Goal: Transaction & Acquisition: Subscribe to service/newsletter

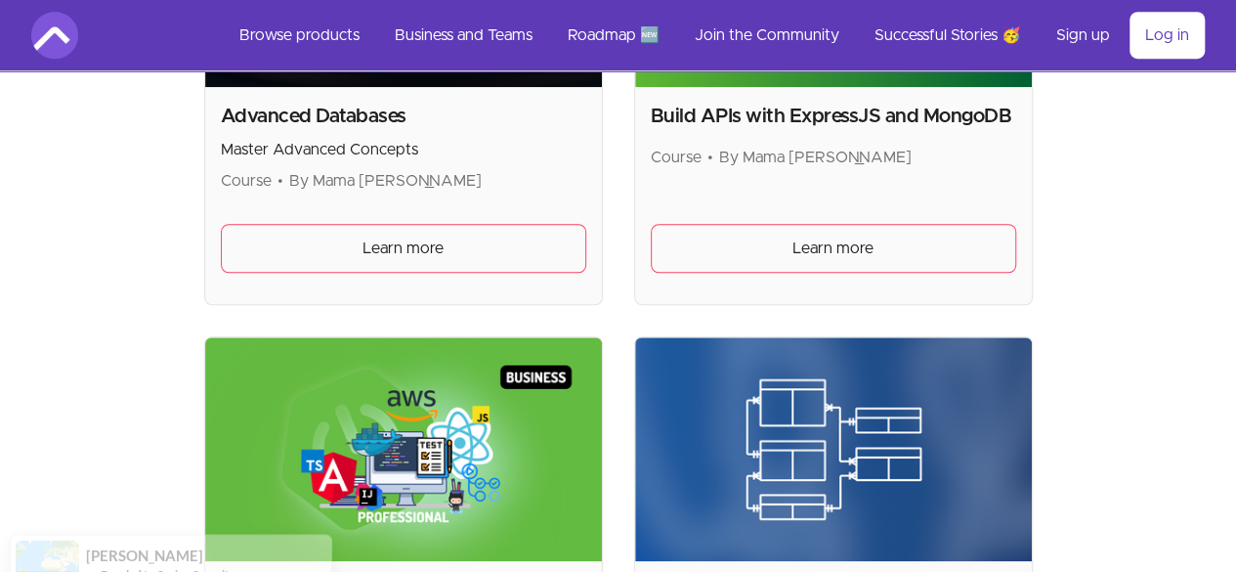
scroll to position [398, 0]
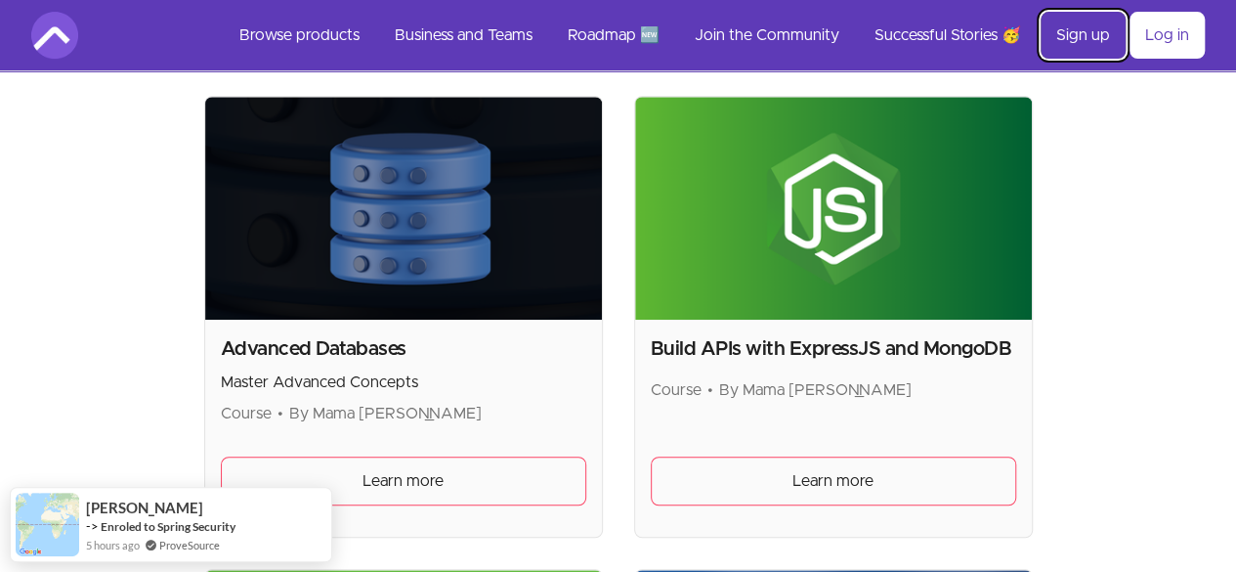
click at [1069, 32] on link "Sign up" at bounding box center [1083, 35] width 85 height 47
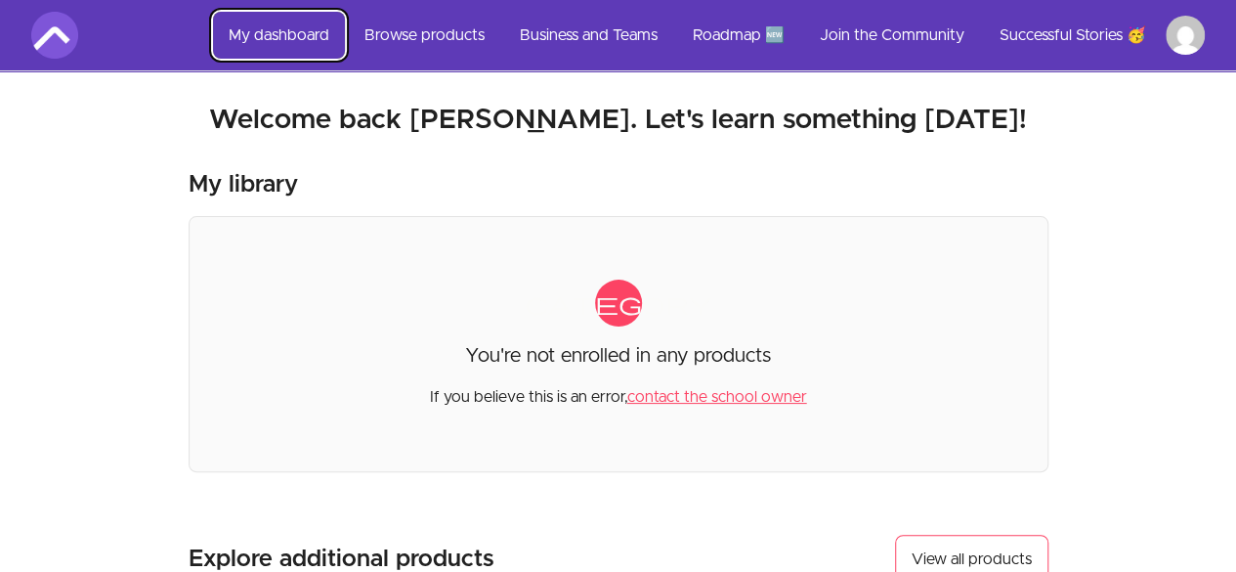
click at [287, 35] on link "My dashboard" at bounding box center [279, 35] width 132 height 47
click at [66, 36] on img at bounding box center [54, 35] width 47 height 47
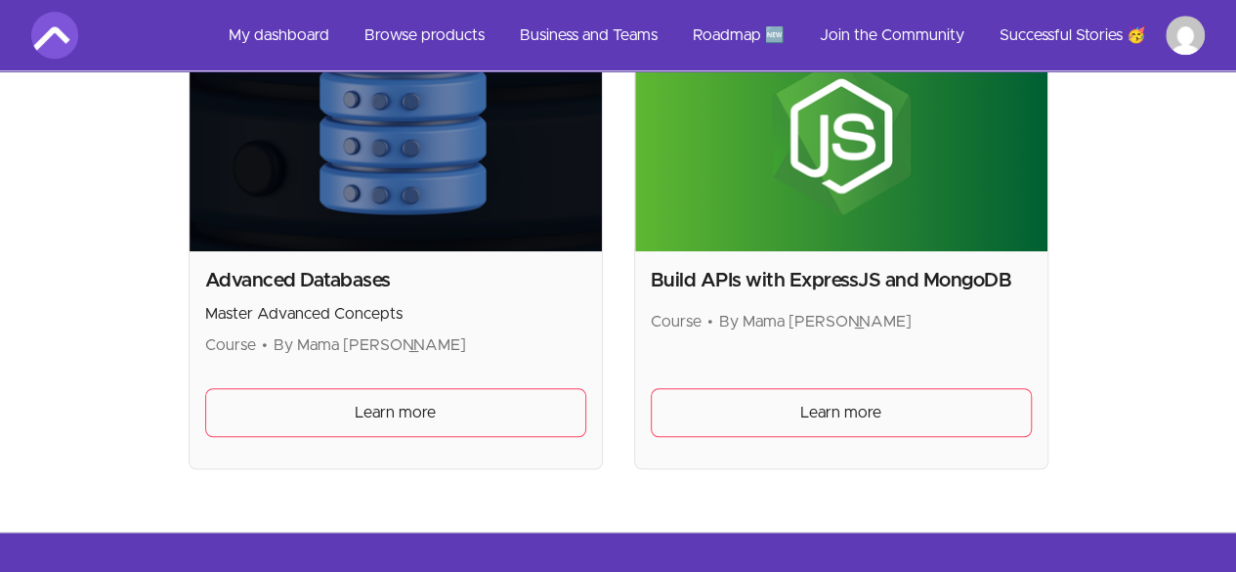
scroll to position [750, 0]
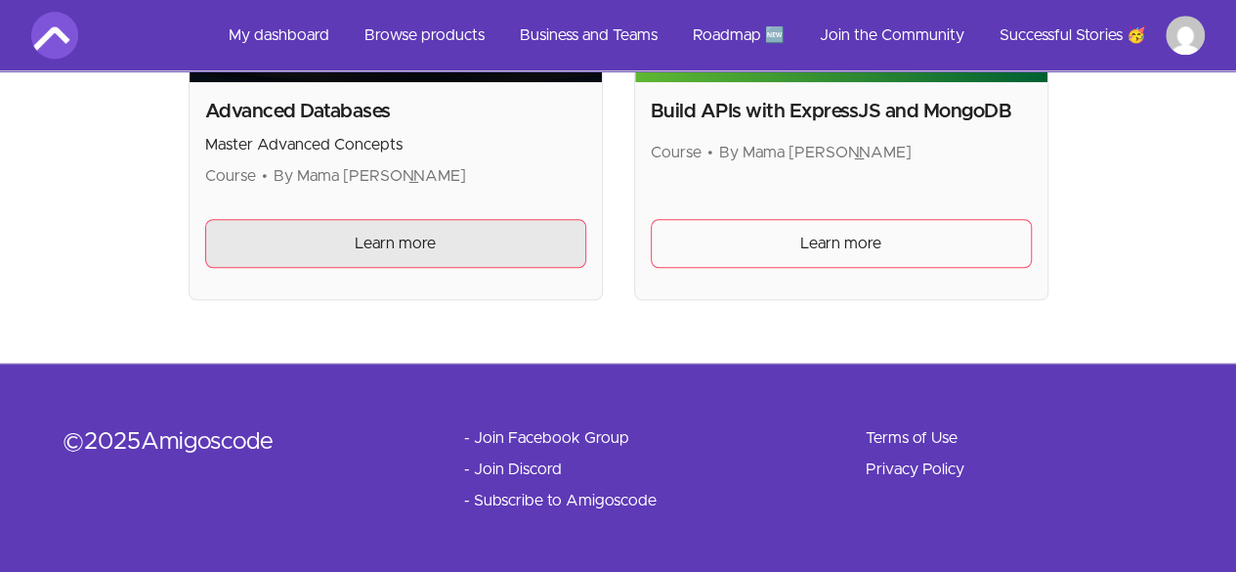
click at [481, 228] on link "Learn more" at bounding box center [395, 243] width 381 height 49
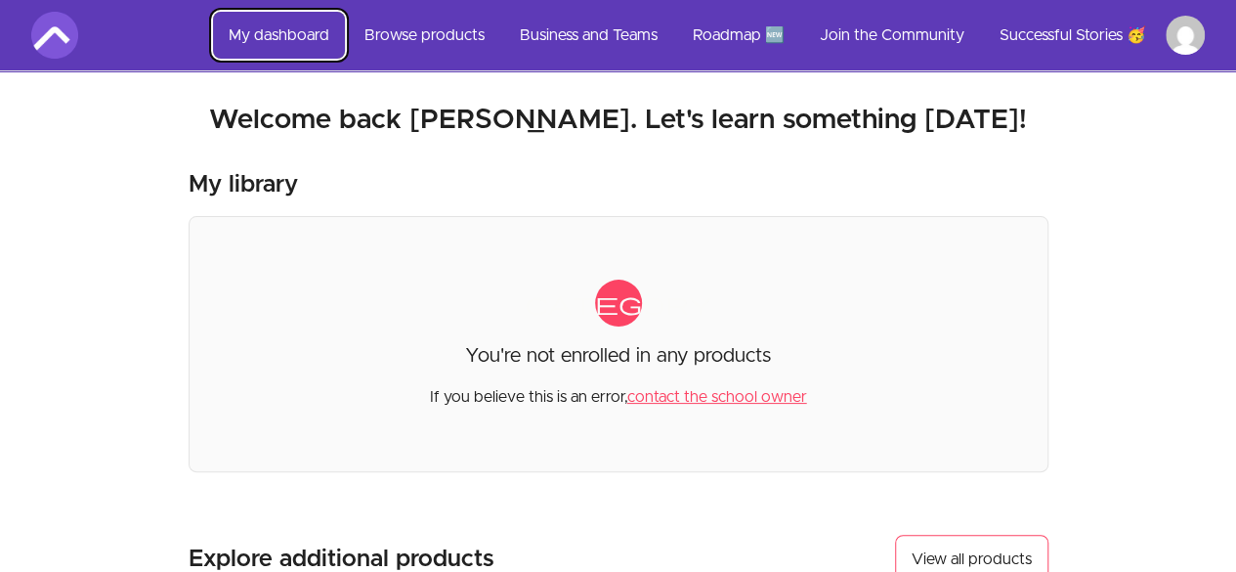
click at [283, 28] on link "My dashboard" at bounding box center [279, 35] width 132 height 47
click at [442, 52] on link "Browse products" at bounding box center [424, 35] width 151 height 47
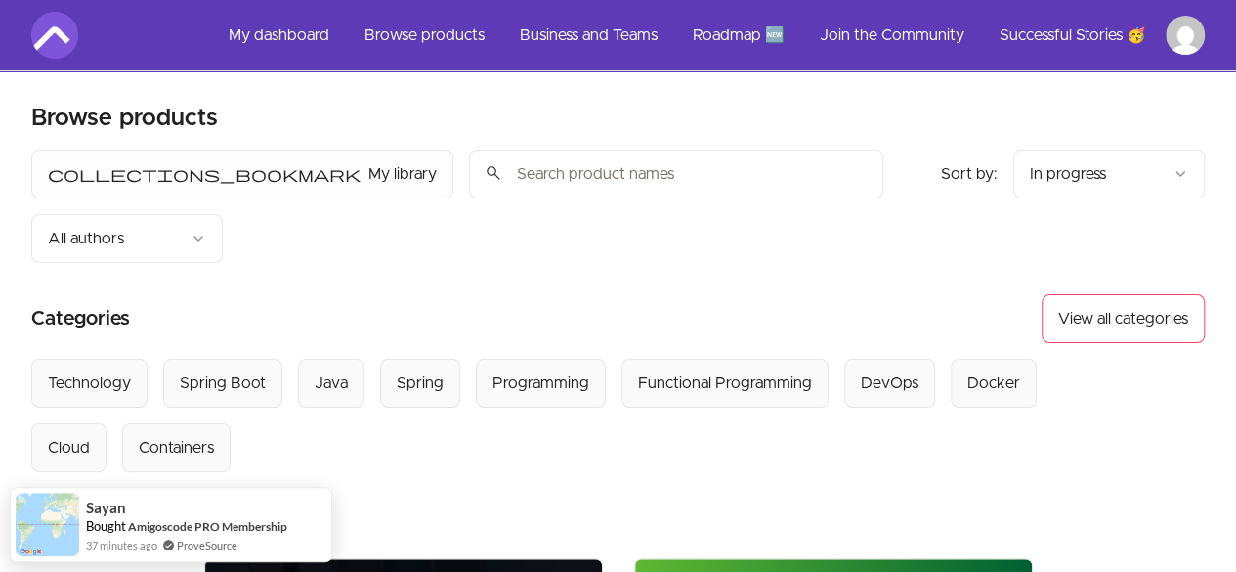
click at [469, 167] on input "search" at bounding box center [676, 174] width 414 height 49
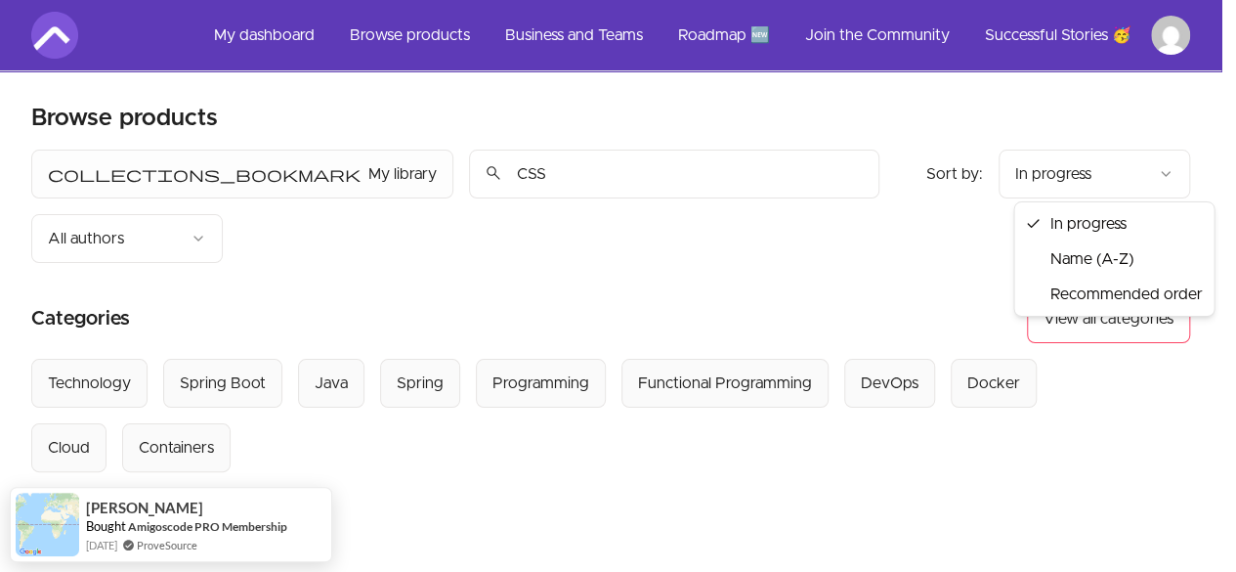
click at [1164, 177] on html "Skip to main content Main menu Includes navigation links and user settings My d…" at bounding box center [618, 494] width 1236 height 989
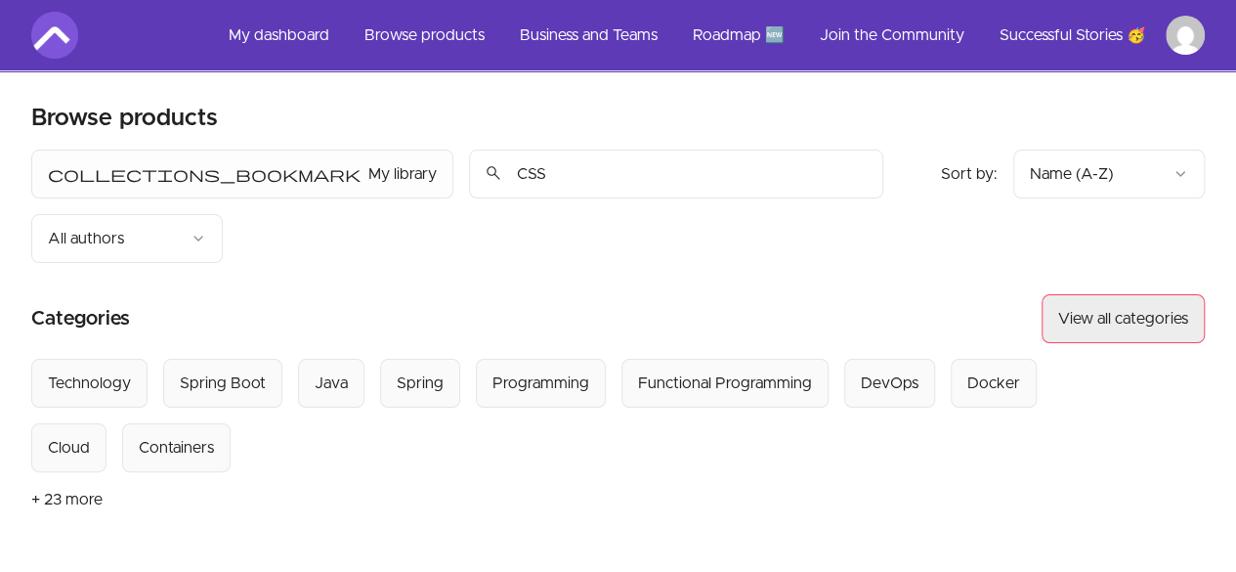
click at [1179, 294] on button "View all categories" at bounding box center [1123, 318] width 163 height 49
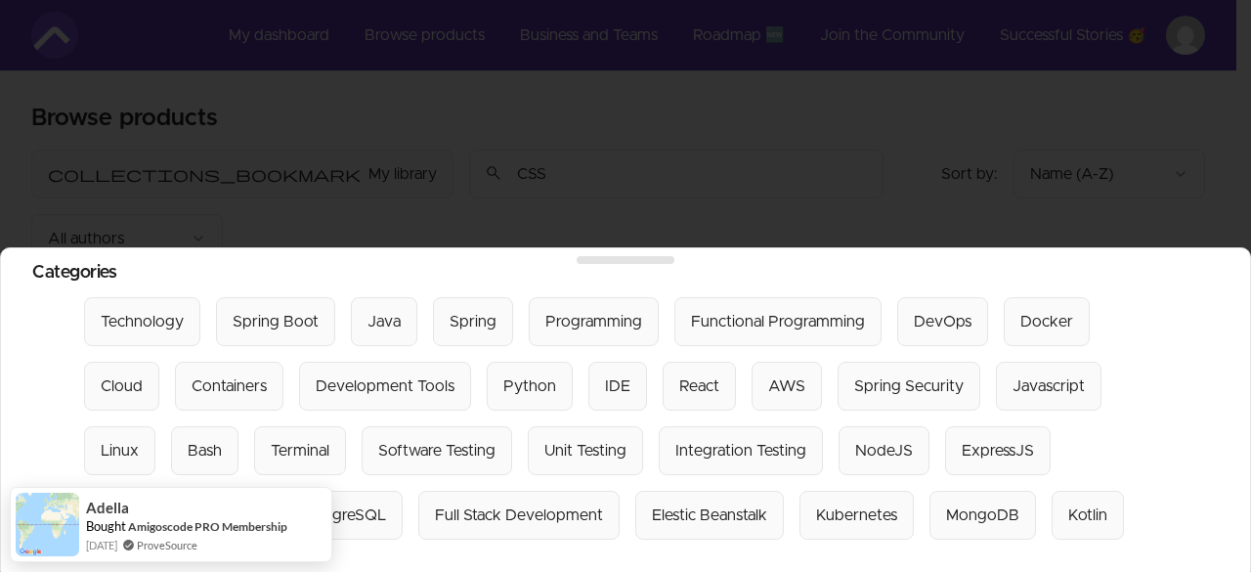
click at [508, 213] on div at bounding box center [625, 286] width 1251 height 572
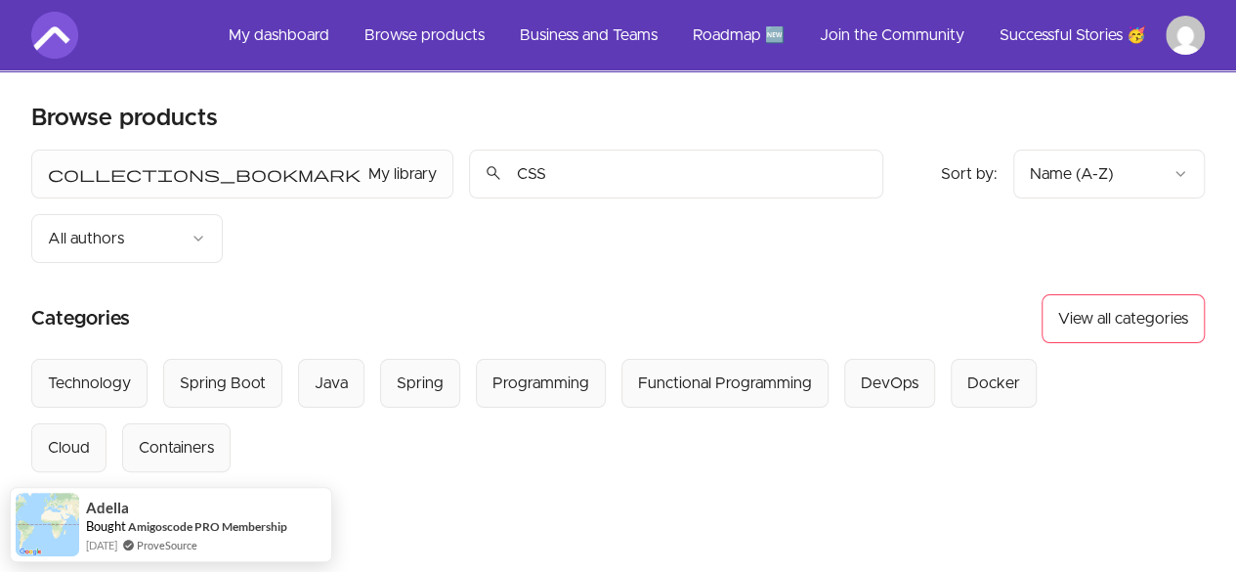
click at [469, 166] on input "CSS" at bounding box center [676, 174] width 414 height 49
type input "C"
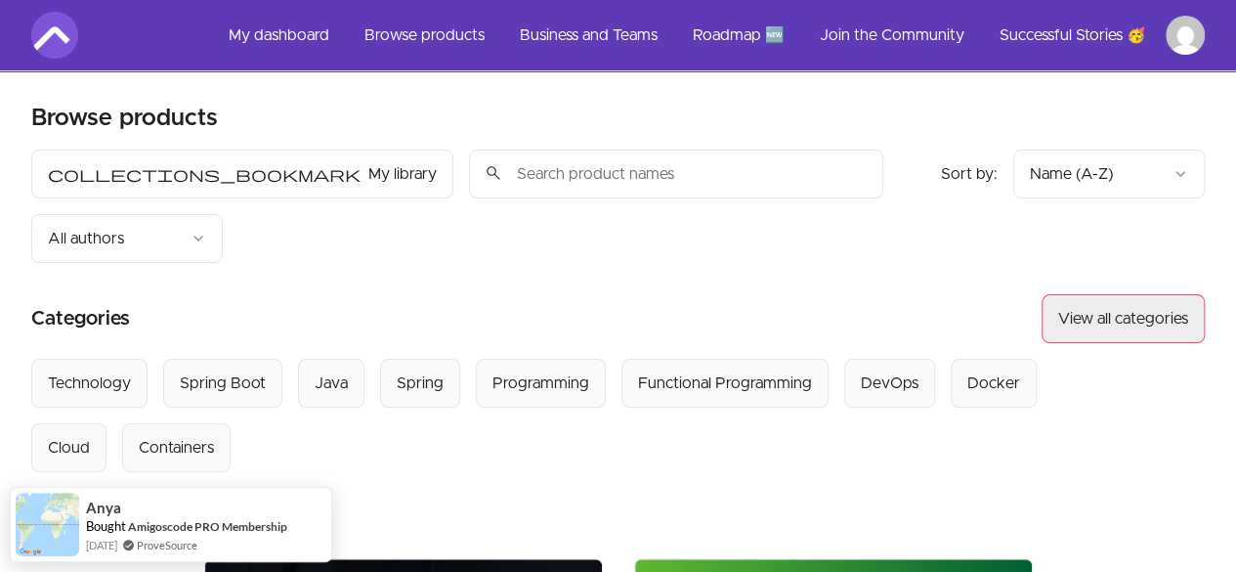
click at [1163, 294] on button "View all categories" at bounding box center [1123, 318] width 163 height 49
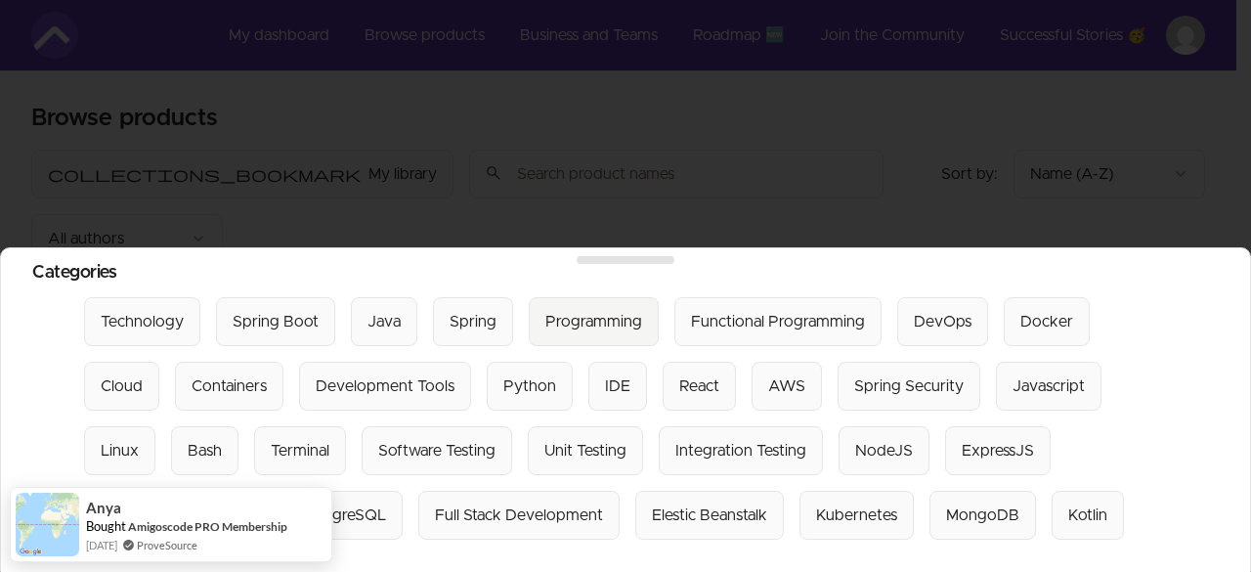
click at [596, 310] on div "Programming" at bounding box center [593, 321] width 97 height 23
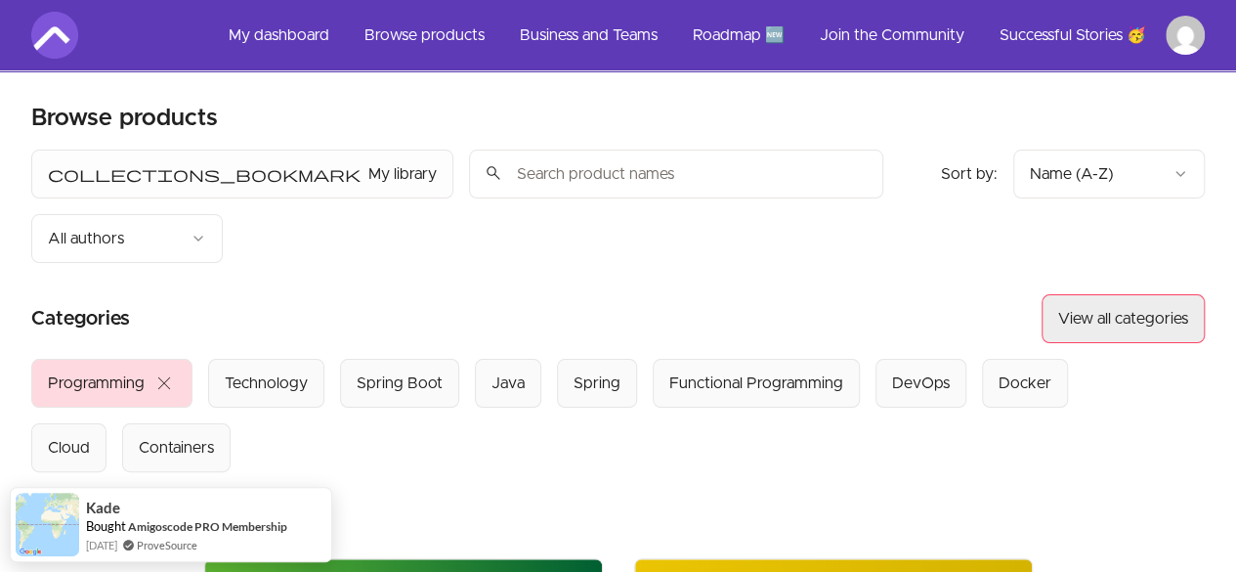
click at [1181, 294] on button "View all categories" at bounding box center [1123, 318] width 163 height 49
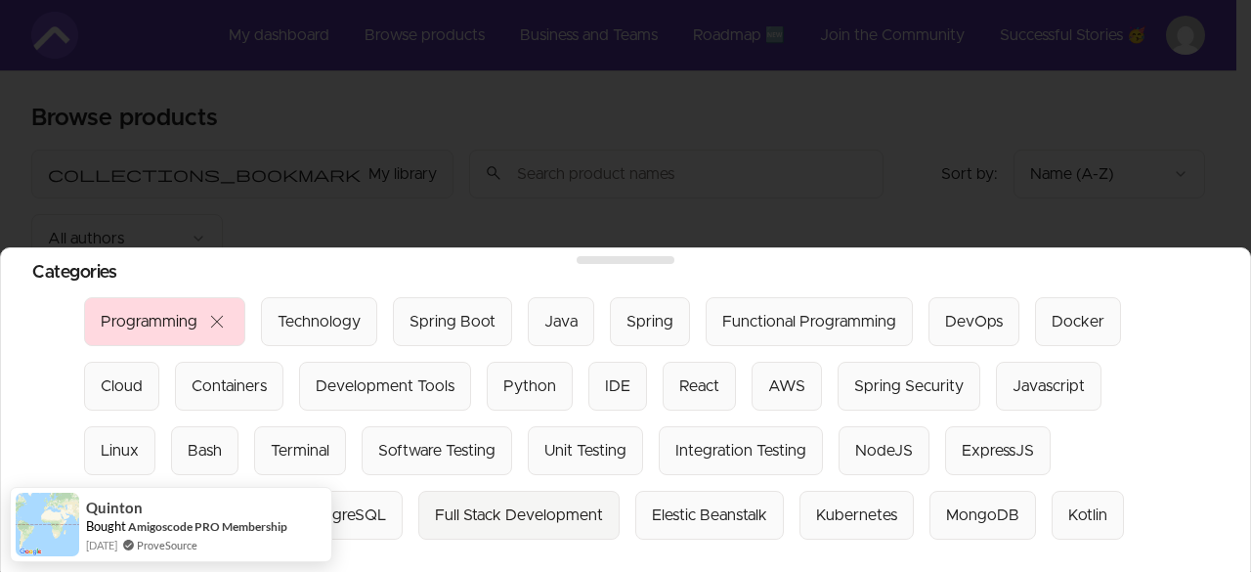
click at [456, 510] on div "Full Stack Development" at bounding box center [519, 514] width 168 height 23
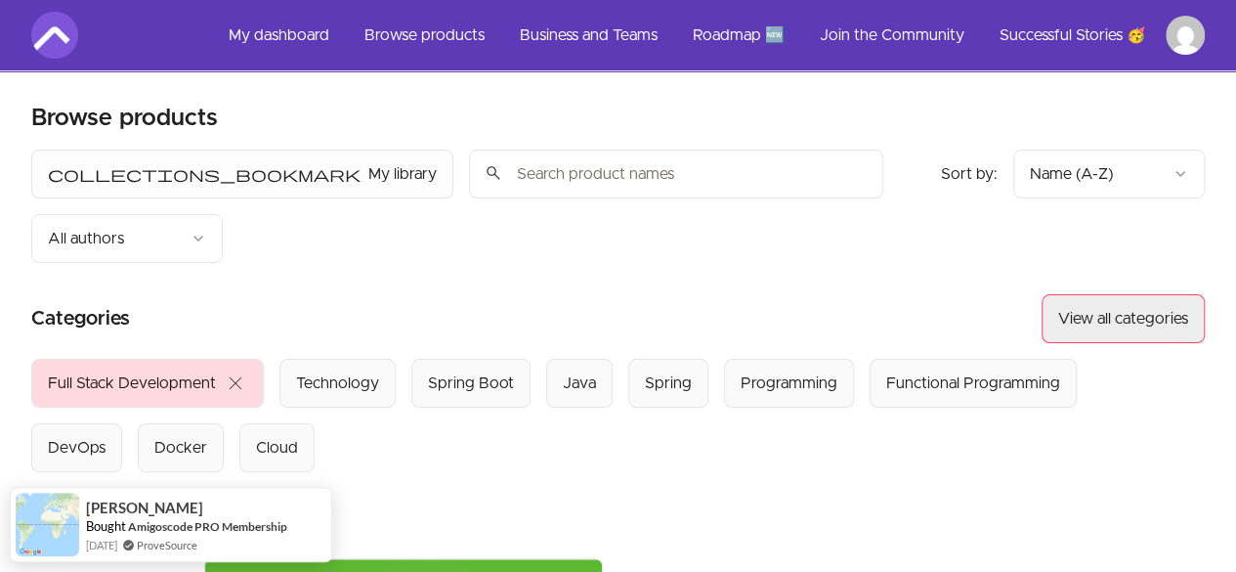
click at [1169, 294] on button "View all categories" at bounding box center [1123, 318] width 163 height 49
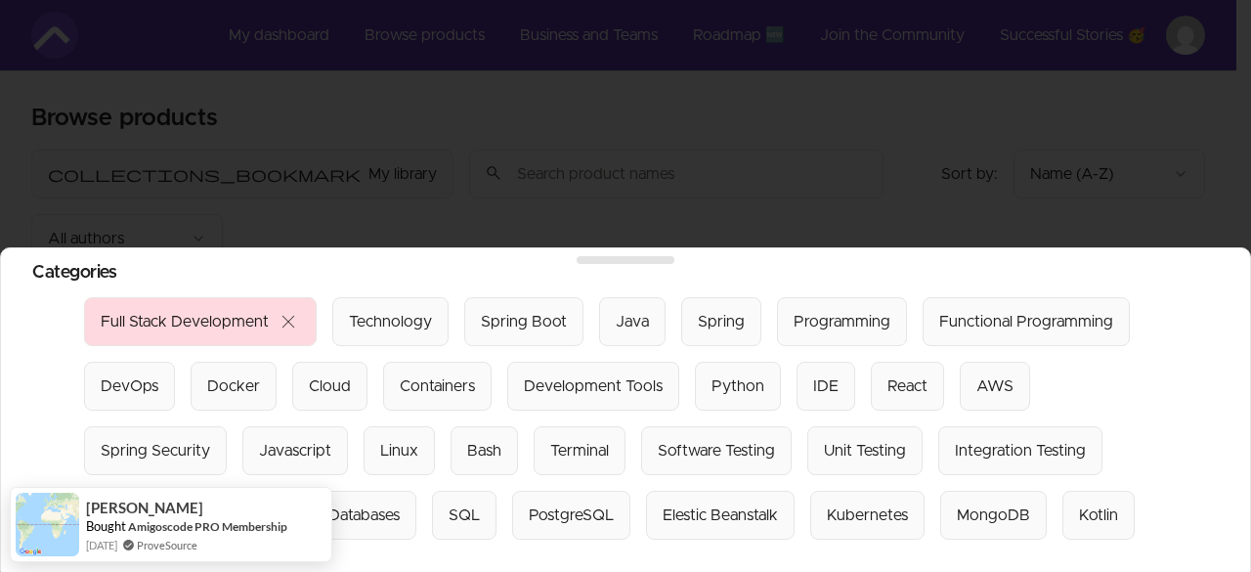
click at [557, 189] on div at bounding box center [625, 286] width 1251 height 572
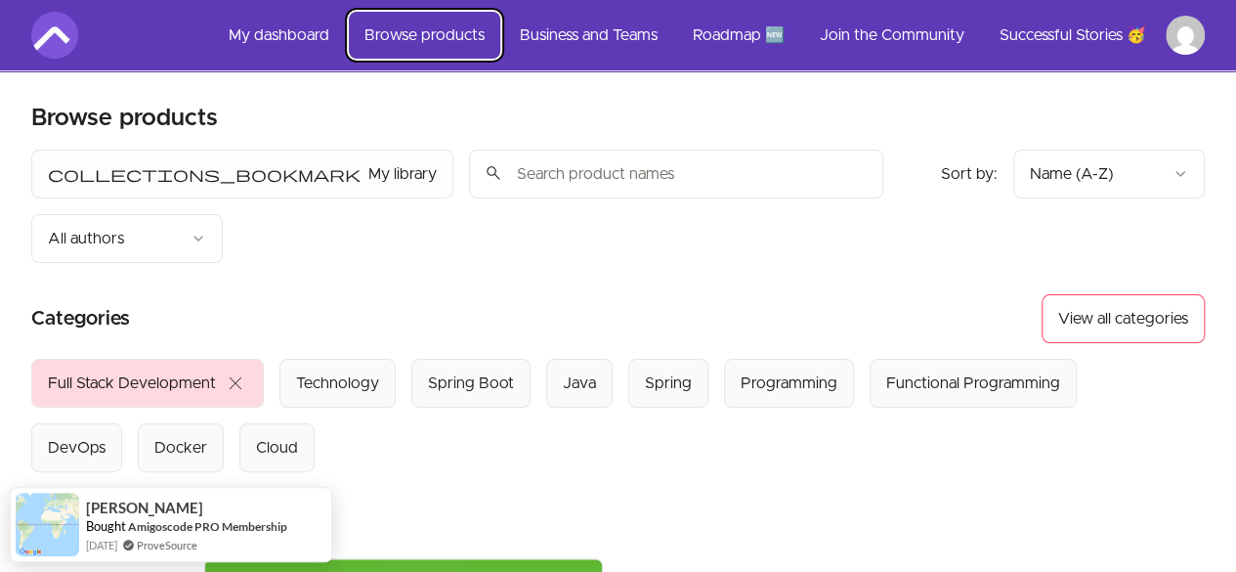
click at [406, 21] on link "Browse products" at bounding box center [424, 35] width 151 height 47
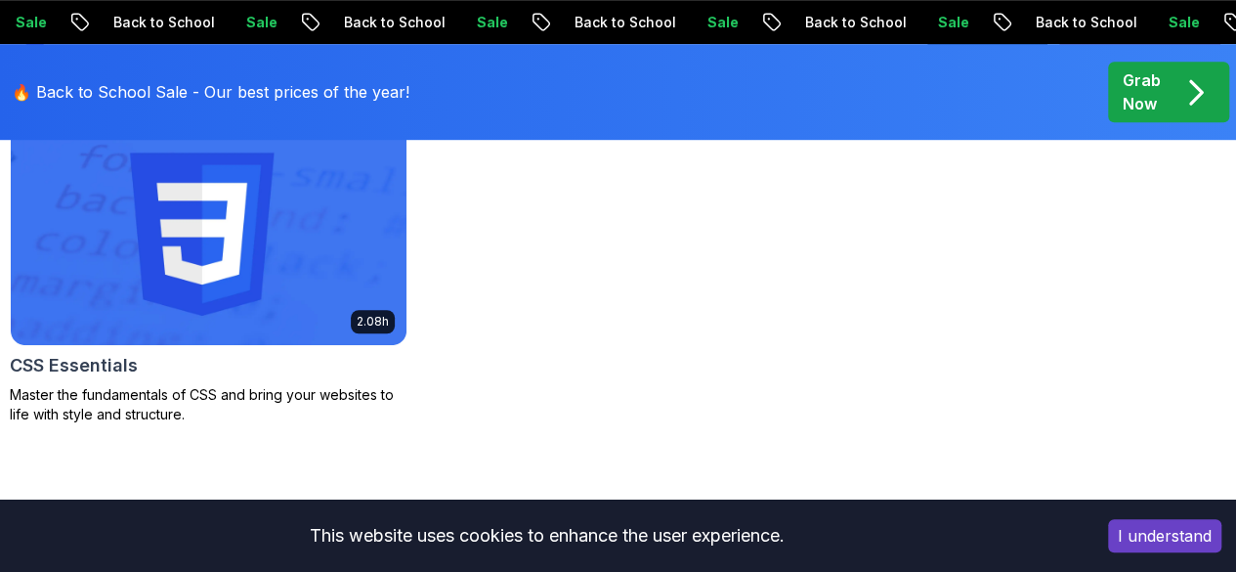
scroll to position [634, 0]
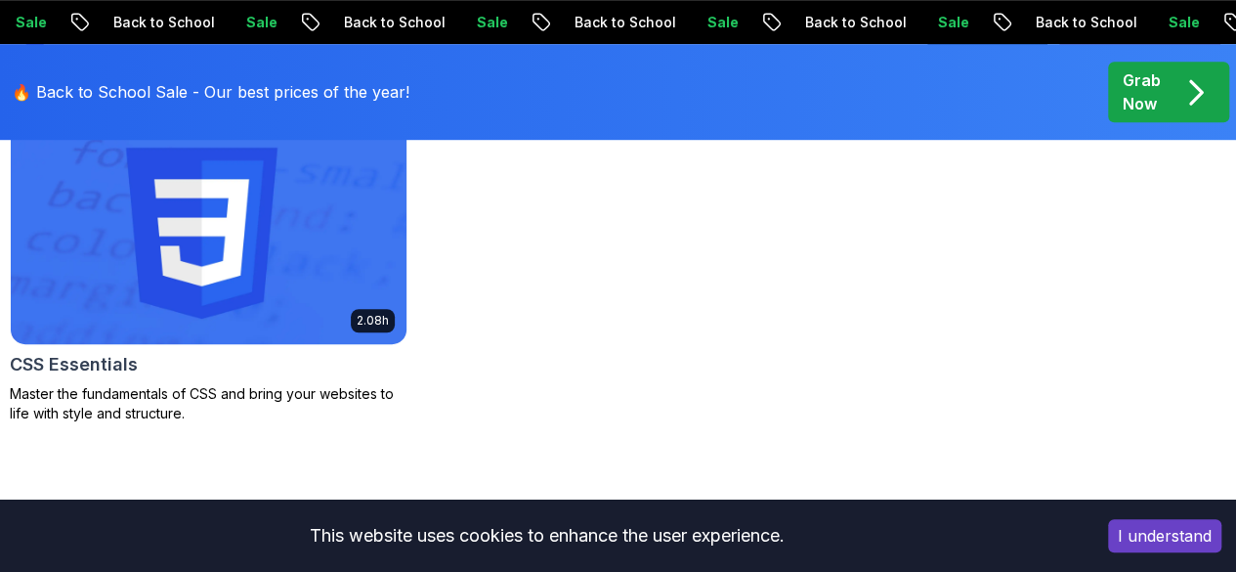
click at [416, 216] on img at bounding box center [208, 232] width 415 height 233
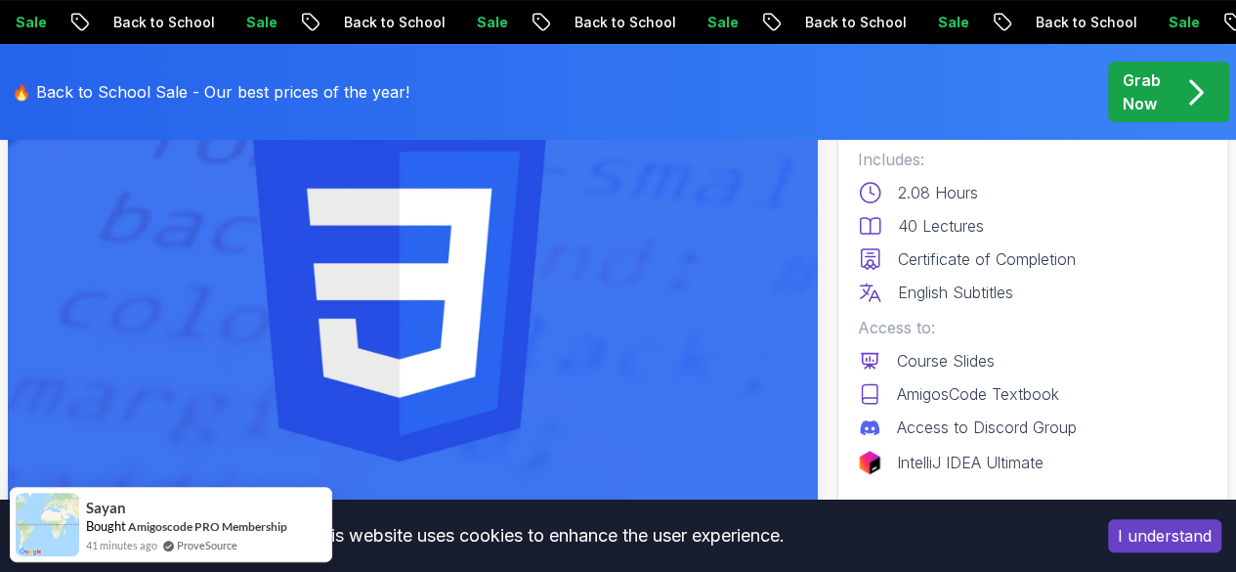
scroll to position [289, 0]
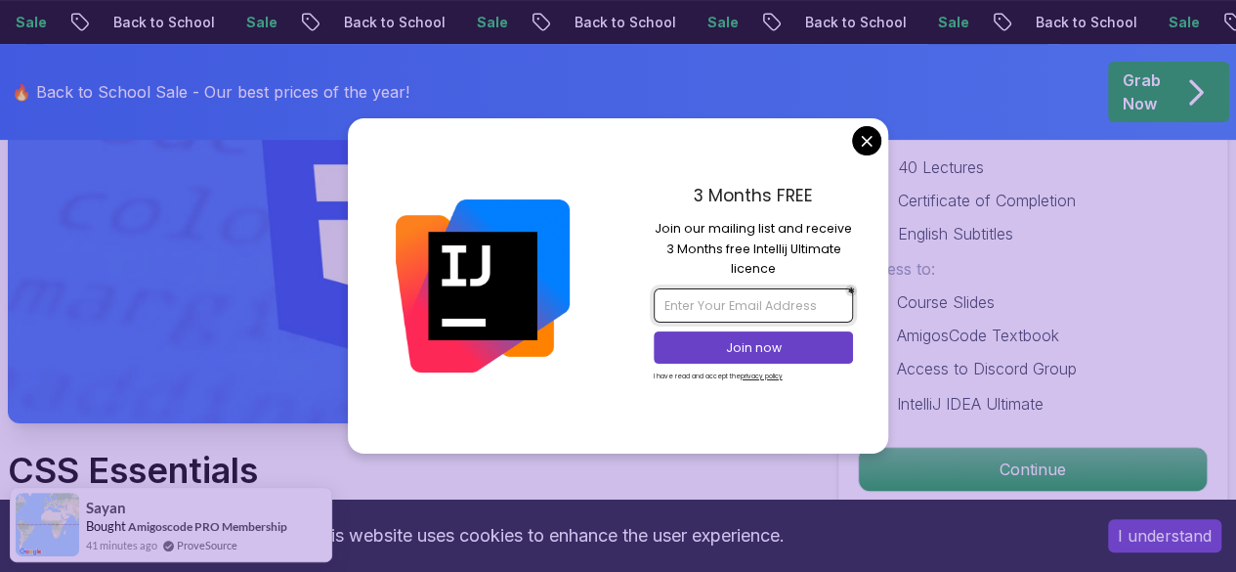
click at [790, 308] on input "email" at bounding box center [753, 304] width 199 height 33
type input "[EMAIL_ADDRESS][DOMAIN_NAME]"
click at [752, 341] on p "Join now" at bounding box center [753, 348] width 162 height 18
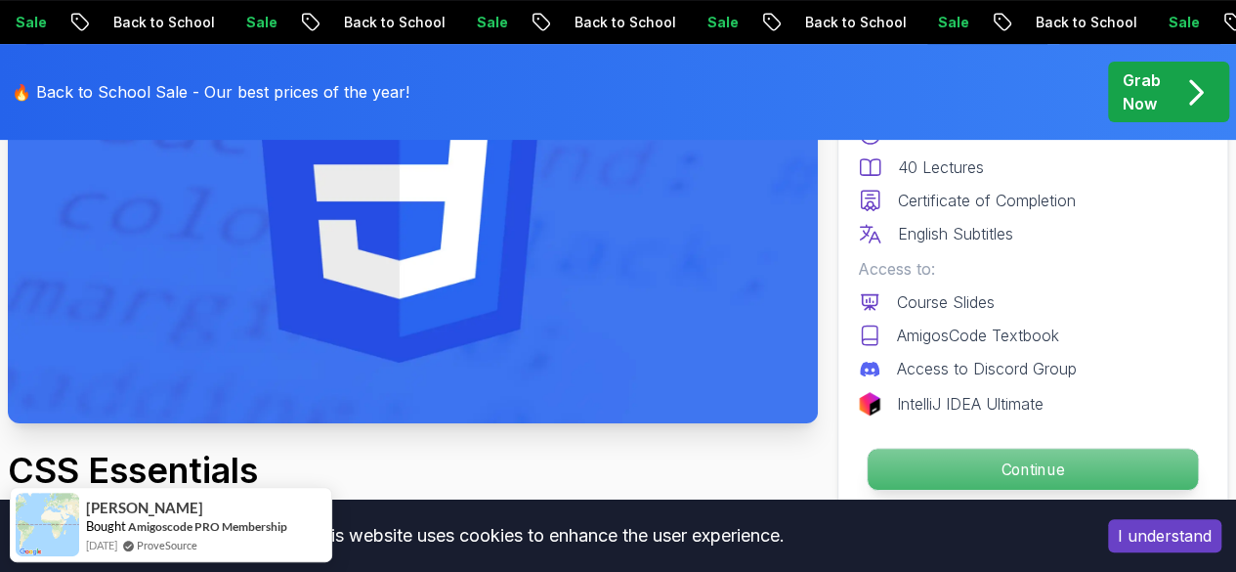
click at [1053, 465] on p "Continue" at bounding box center [1033, 469] width 330 height 41
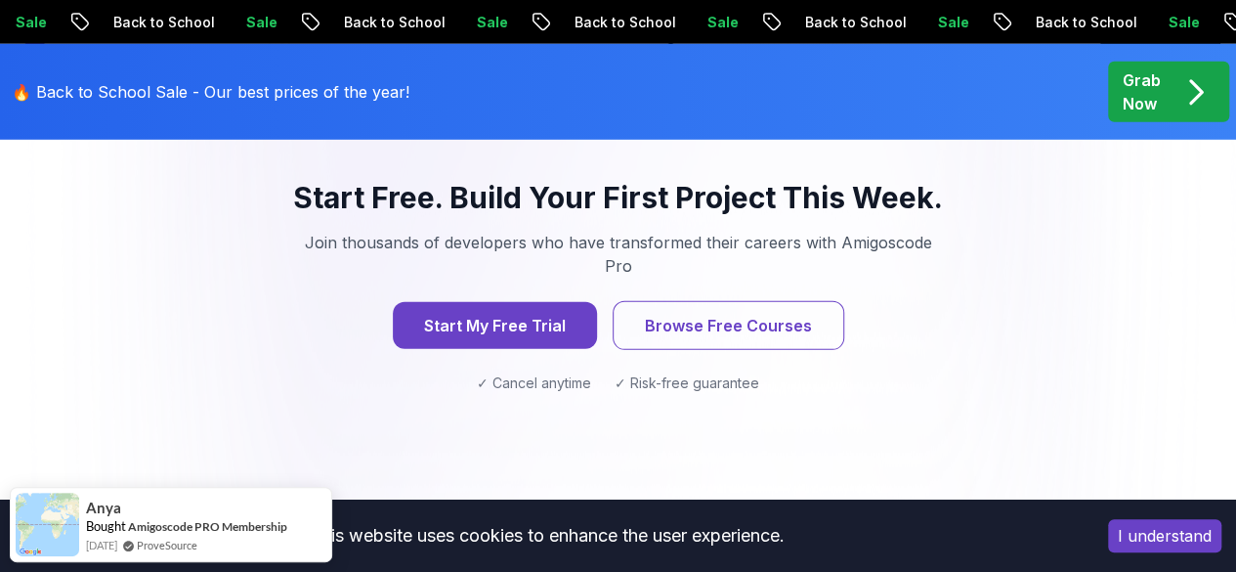
scroll to position [2857, 0]
